Goal: Transaction & Acquisition: Purchase product/service

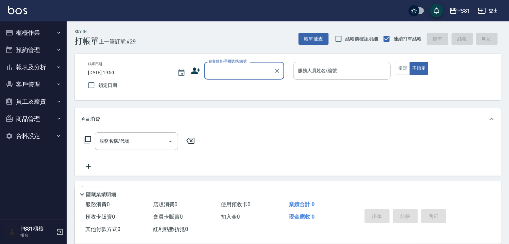
click at [54, 31] on button "櫃檯作業" at bounding box center [33, 32] width 61 height 17
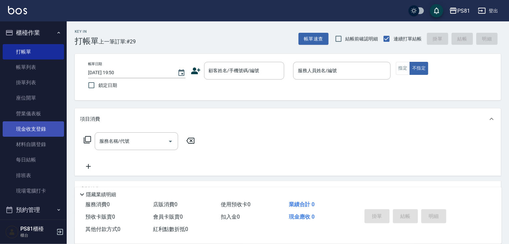
click at [45, 131] on link "現金收支登錄" at bounding box center [33, 128] width 61 height 15
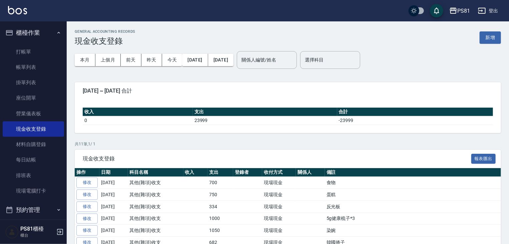
click at [497, 38] on button "新增" at bounding box center [490, 37] width 21 height 12
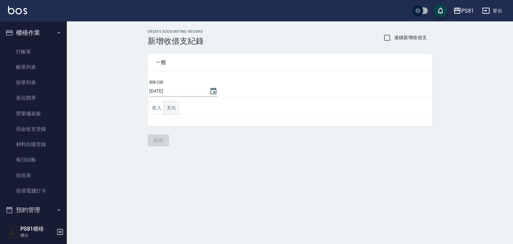
click at [171, 110] on button "支出" at bounding box center [171, 108] width 15 height 14
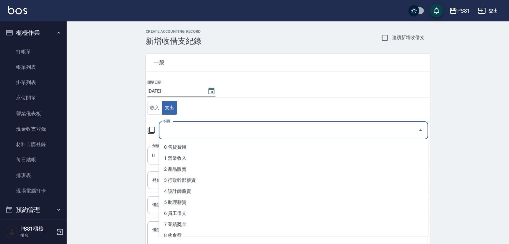
click at [190, 130] on input "科目" at bounding box center [289, 130] width 254 height 12
type input "ㄕ"
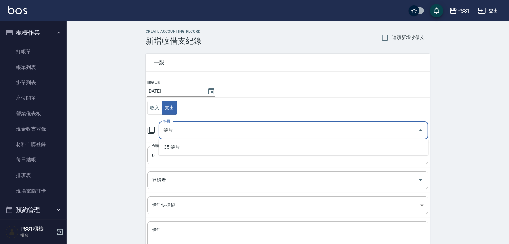
click at [182, 145] on li "35 髮片" at bounding box center [294, 146] width 270 height 11
type input "35 髮片"
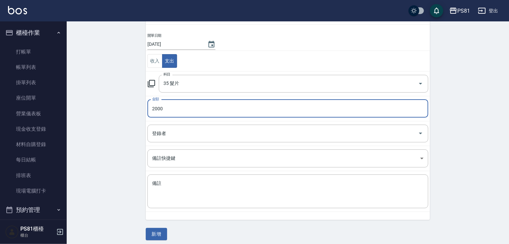
scroll to position [50, 0]
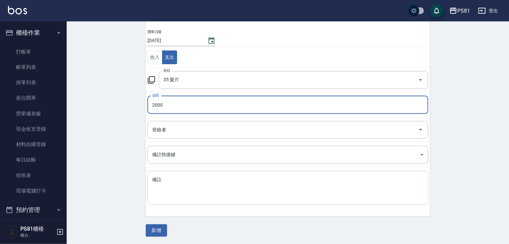
type input "2000"
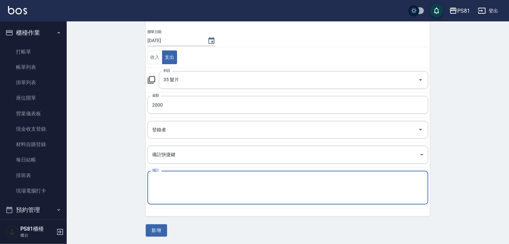
drag, startPoint x: 181, startPoint y: 190, endPoint x: 178, endPoint y: 187, distance: 3.5
click at [178, 187] on textarea "備註" at bounding box center [288, 187] width 272 height 23
type textarea "18極致*1"
click at [154, 229] on button "新增" at bounding box center [156, 230] width 21 height 12
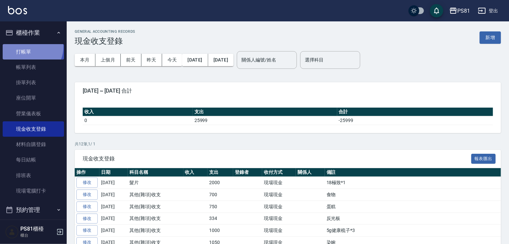
click at [30, 47] on link "打帳單" at bounding box center [33, 51] width 61 height 15
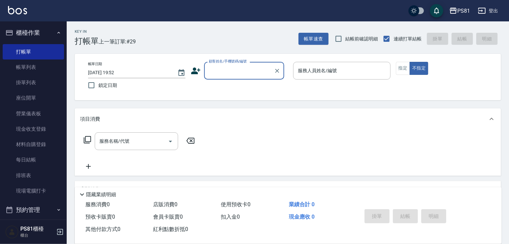
click at [220, 63] on label "顧客姓名/手機號碼/編號" at bounding box center [228, 61] width 38 height 5
click at [220, 65] on input "顧客姓名/手機號碼/編號" at bounding box center [239, 71] width 64 height 12
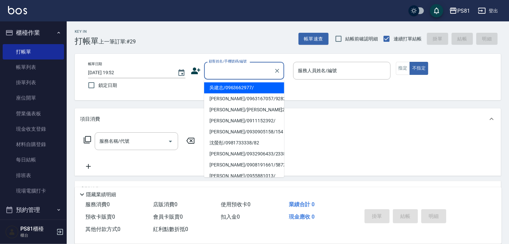
click at [226, 70] on input "顧客姓名/手機號碼/編號" at bounding box center [239, 71] width 64 height 12
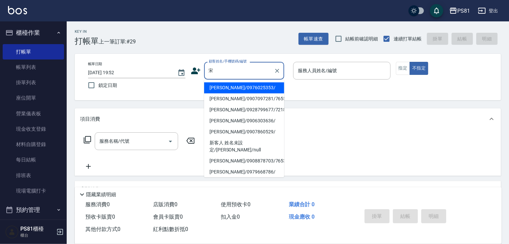
click at [243, 89] on li "[PERSON_NAME]/0976025353/" at bounding box center [244, 87] width 80 height 11
type input "[PERSON_NAME]/0976025353/"
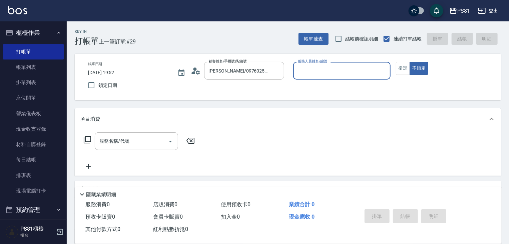
type input "小芸-8"
drag, startPoint x: 401, startPoint y: 71, endPoint x: 297, endPoint y: 75, distance: 103.9
click at [399, 71] on button "指定" at bounding box center [403, 68] width 14 height 13
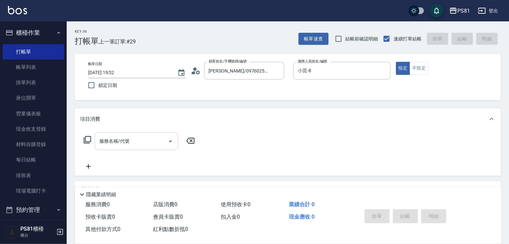
click at [141, 141] on input "服務名稱/代號" at bounding box center [131, 141] width 67 height 12
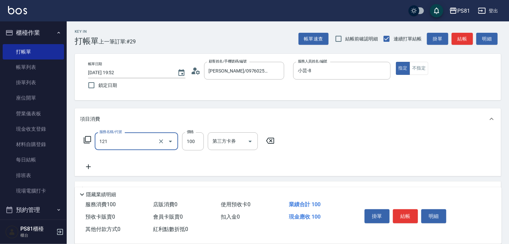
type input "剪[PERSON_NAME](121)"
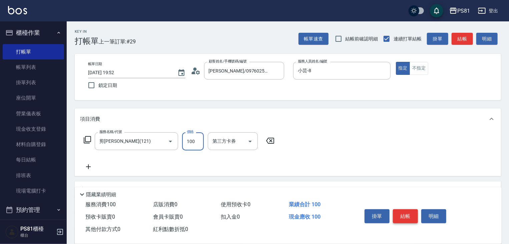
click at [401, 213] on button "結帳" at bounding box center [405, 216] width 25 height 14
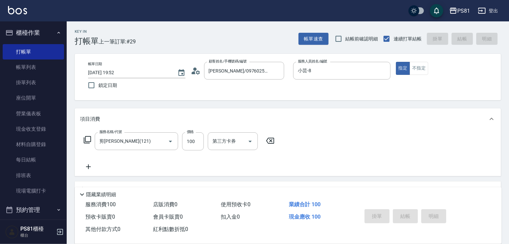
type input "[DATE] 19:53"
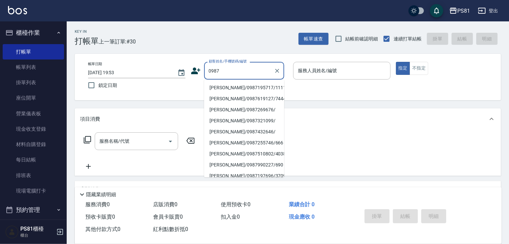
click at [236, 86] on li "[PERSON_NAME]/0987195717/111111" at bounding box center [244, 87] width 80 height 11
type input "[PERSON_NAME]/0987195717/111111"
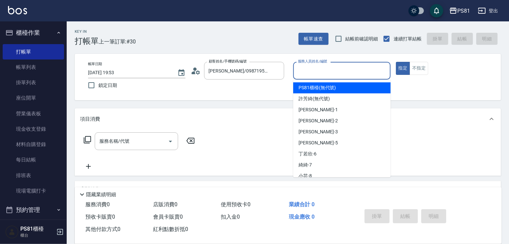
drag, startPoint x: 375, startPoint y: 71, endPoint x: 347, endPoint y: 101, distance: 40.9
click at [374, 71] on input "服務人員姓名/編號" at bounding box center [341, 71] width 91 height 12
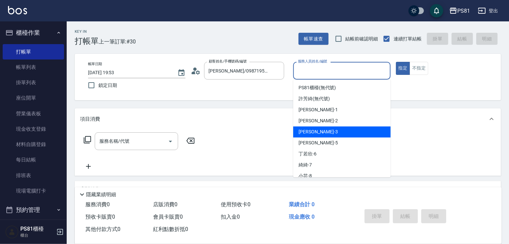
click at [320, 133] on div "[PERSON_NAME] -3" at bounding box center [341, 131] width 97 height 11
type input "[PERSON_NAME]-3"
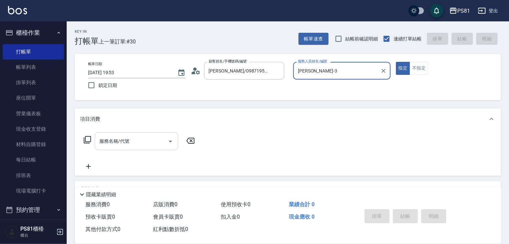
click at [127, 144] on input "服務名稱/代號" at bounding box center [131, 141] width 67 height 12
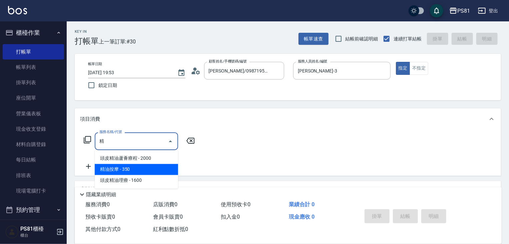
click at [124, 167] on span "精油按摩 - 350" at bounding box center [136, 169] width 83 height 11
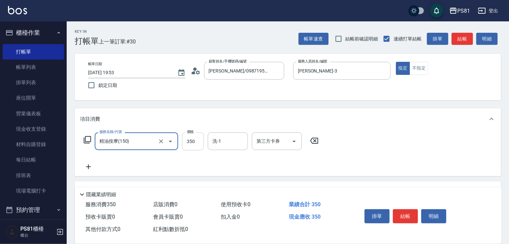
type input "精油按摩(150)"
click at [195, 141] on input "350" at bounding box center [193, 141] width 22 height 18
type input "550"
click at [93, 169] on icon at bounding box center [88, 167] width 17 height 8
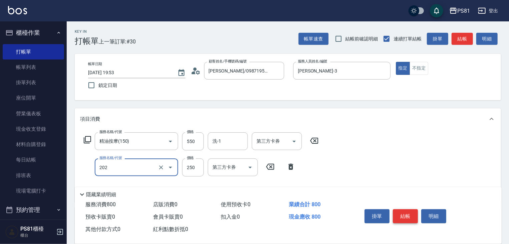
type input "單剪250(202)"
click at [403, 213] on button "結帳" at bounding box center [405, 216] width 25 height 14
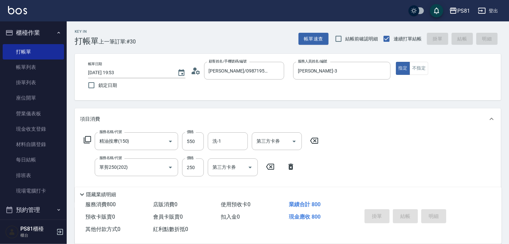
type input "[DATE] 20:00"
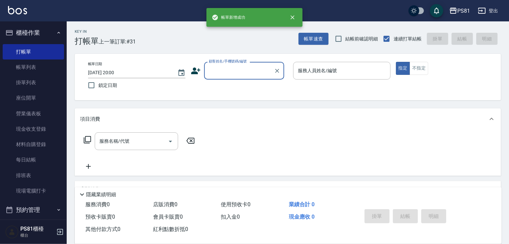
click at [228, 71] on input "顧客姓名/手機號碼/編號" at bounding box center [239, 71] width 64 height 12
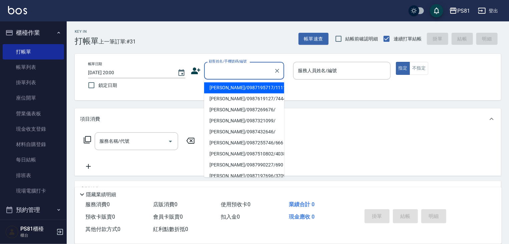
drag, startPoint x: 233, startPoint y: 85, endPoint x: 358, endPoint y: 65, distance: 126.4
click at [234, 85] on li "[PERSON_NAME]/0987195717/111111" at bounding box center [244, 87] width 80 height 11
type input "[PERSON_NAME]/0987195717/111111"
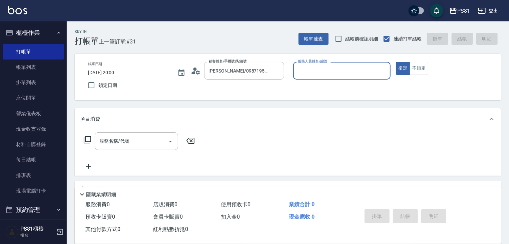
drag, startPoint x: 422, startPoint y: 67, endPoint x: 343, endPoint y: 93, distance: 83.5
click at [422, 67] on button "不指定" at bounding box center [419, 68] width 19 height 13
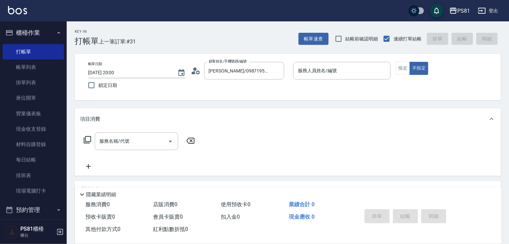
drag, startPoint x: 327, startPoint y: 91, endPoint x: 322, endPoint y: 78, distance: 13.9
click at [325, 87] on div "帳單日期 [DATE] 20:00 鎖定日期 顧客姓名/手機號碼/編號 [PERSON_NAME]/0987195717/111111 顧客姓名/手機號碼/編…" at bounding box center [288, 77] width 410 height 30
click at [322, 78] on div "服務人員姓名/編號" at bounding box center [341, 71] width 97 height 18
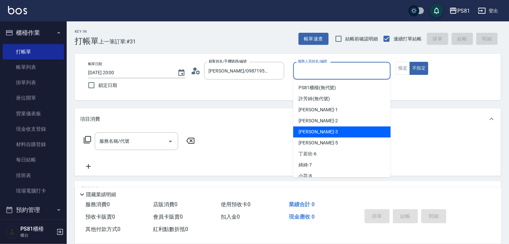
drag, startPoint x: 322, startPoint y: 132, endPoint x: 314, endPoint y: 133, distance: 7.7
click at [322, 132] on div "[PERSON_NAME] -3" at bounding box center [341, 131] width 97 height 11
type input "[PERSON_NAME]-3"
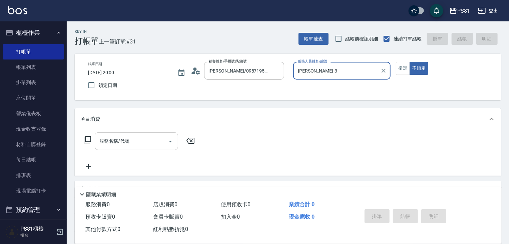
click at [136, 139] on input "服務名稱/代號" at bounding box center [131, 141] width 67 height 12
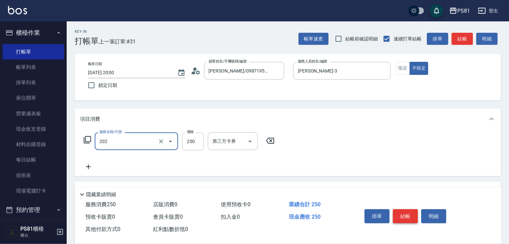
type input "單剪250(202)"
click at [405, 209] on button "結帳" at bounding box center [405, 216] width 25 height 14
